Goal: Task Accomplishment & Management: Manage account settings

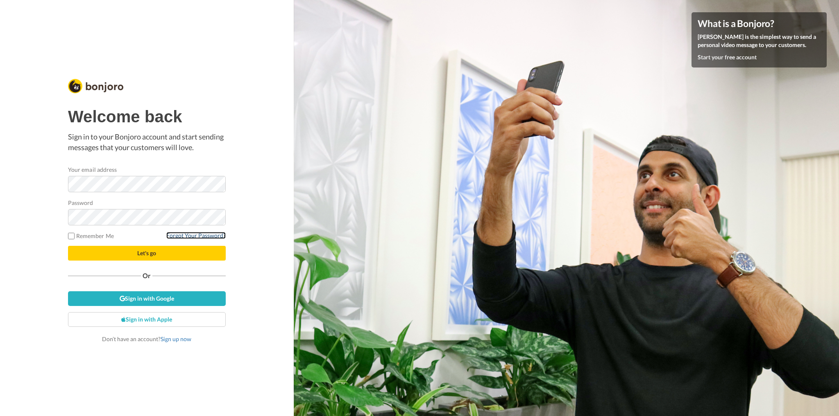
click at [183, 233] on link "Forgot Your Password?" at bounding box center [195, 235] width 59 height 7
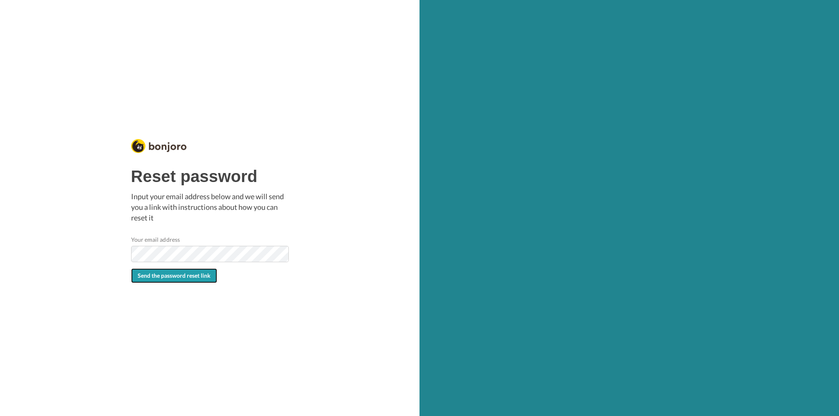
click at [160, 278] on span "Send the password reset link" at bounding box center [174, 275] width 73 height 7
